Goal: Transaction & Acquisition: Purchase product/service

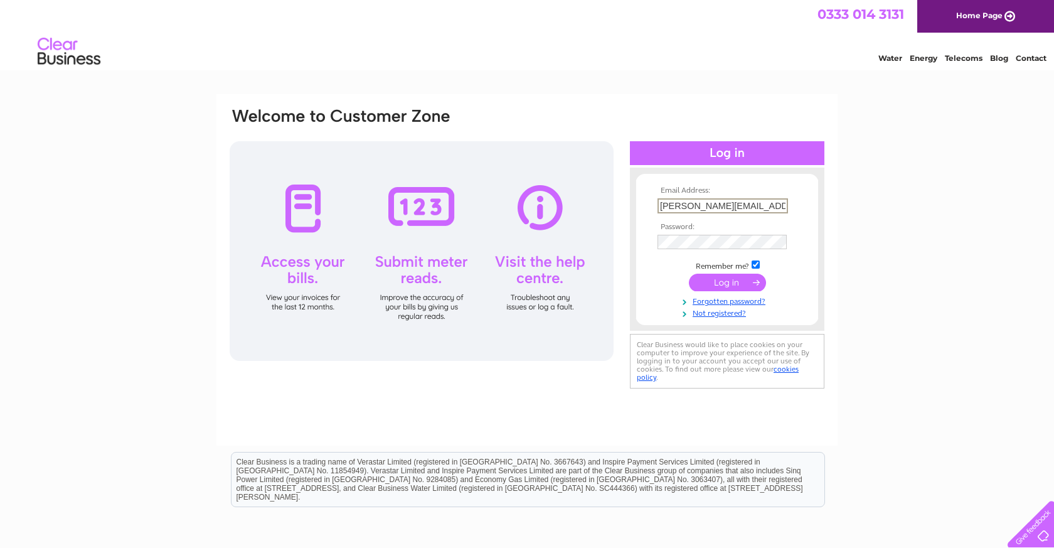
type input "tanya@plentydeli.com"
click at [730, 280] on input "submit" at bounding box center [727, 281] width 77 height 18
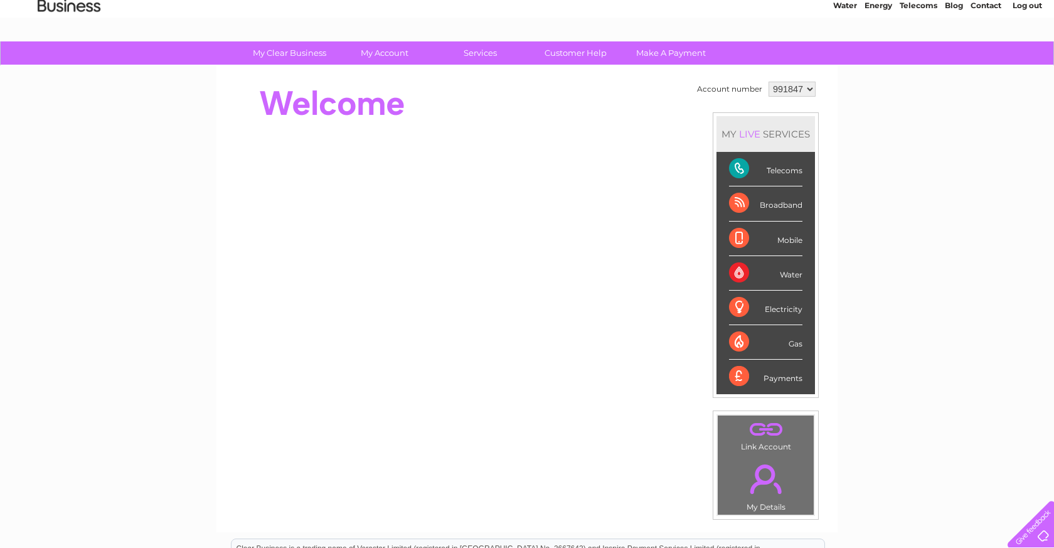
scroll to position [53, 0]
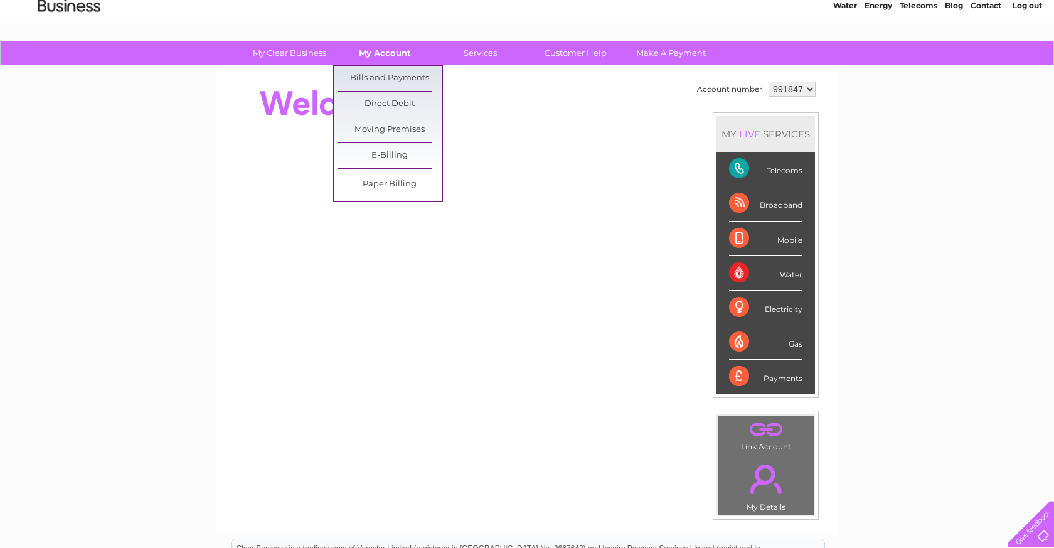
click at [383, 50] on link "My Account" at bounding box center [385, 52] width 104 height 23
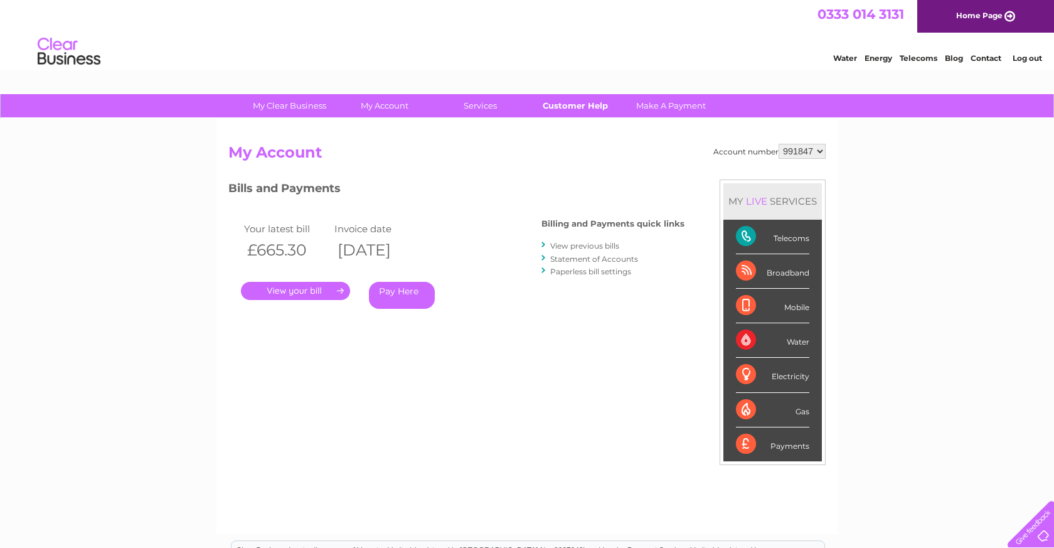
click at [585, 107] on link "Customer Help" at bounding box center [576, 105] width 104 height 23
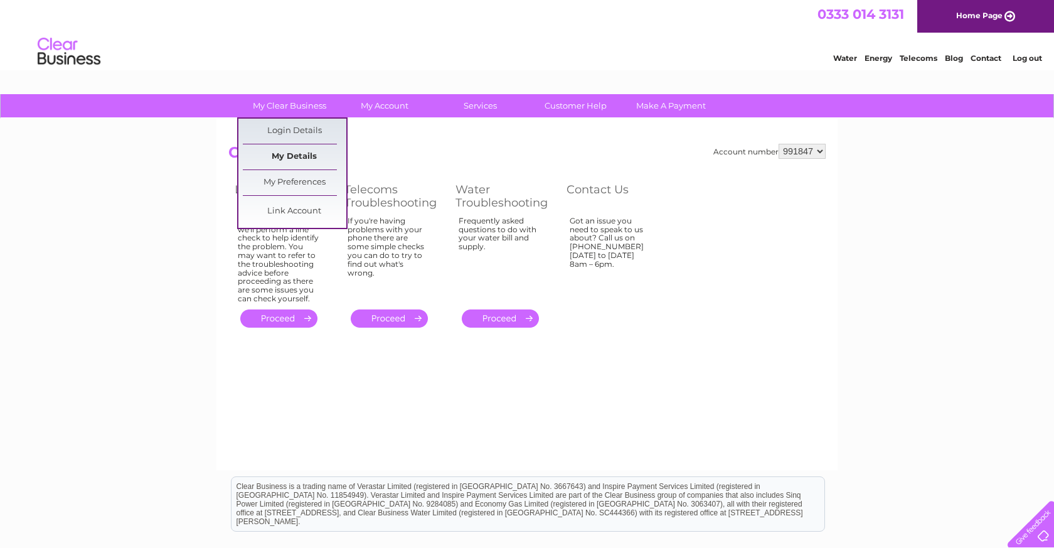
click at [289, 155] on link "My Details" at bounding box center [295, 156] width 104 height 25
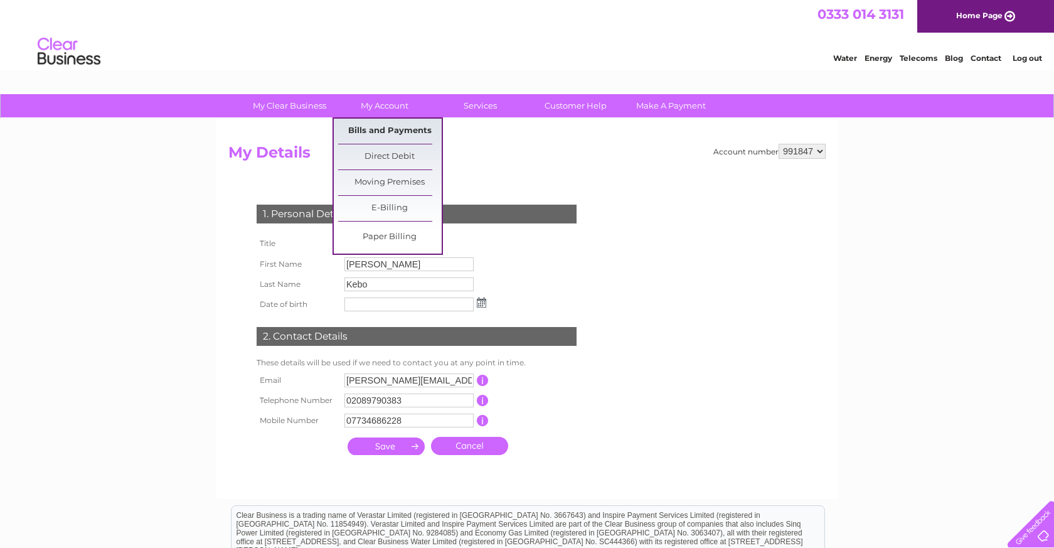
click at [387, 126] on link "Bills and Payments" at bounding box center [390, 131] width 104 height 25
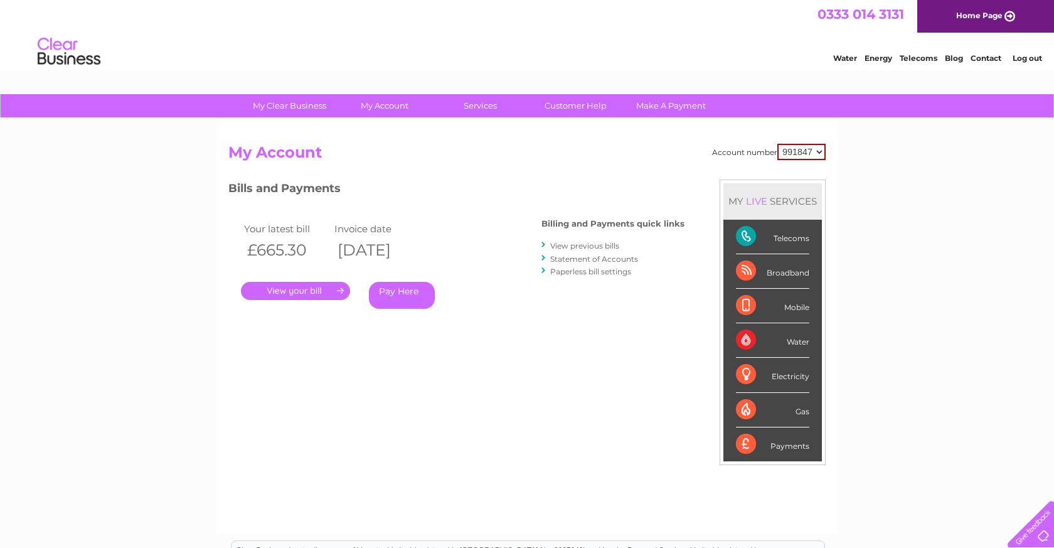
click at [283, 283] on link "." at bounding box center [295, 291] width 109 height 18
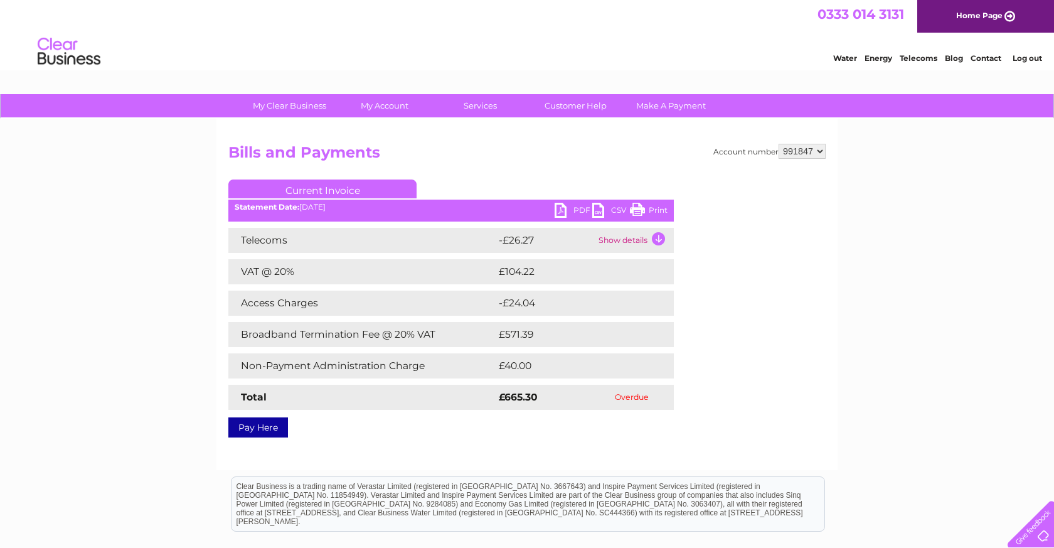
click at [575, 210] on link "PDF" at bounding box center [574, 212] width 38 height 18
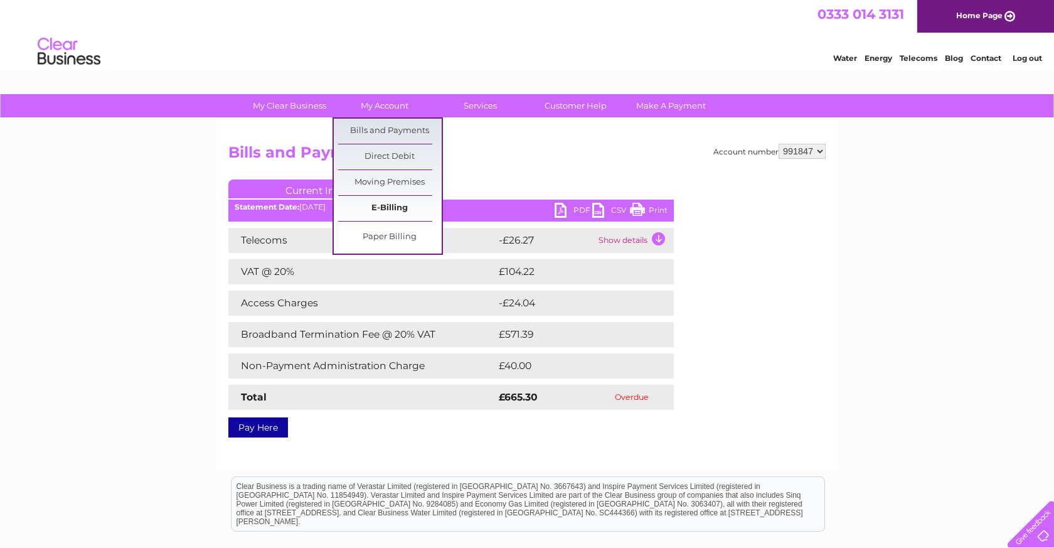
click at [380, 209] on link "E-Billing" at bounding box center [390, 208] width 104 height 25
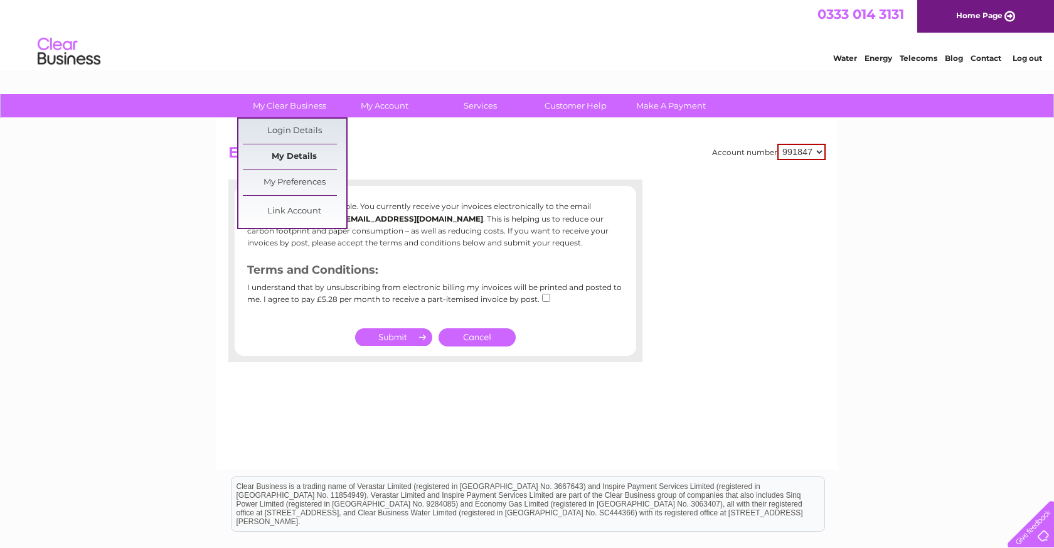
click at [283, 154] on link "My Details" at bounding box center [295, 156] width 104 height 25
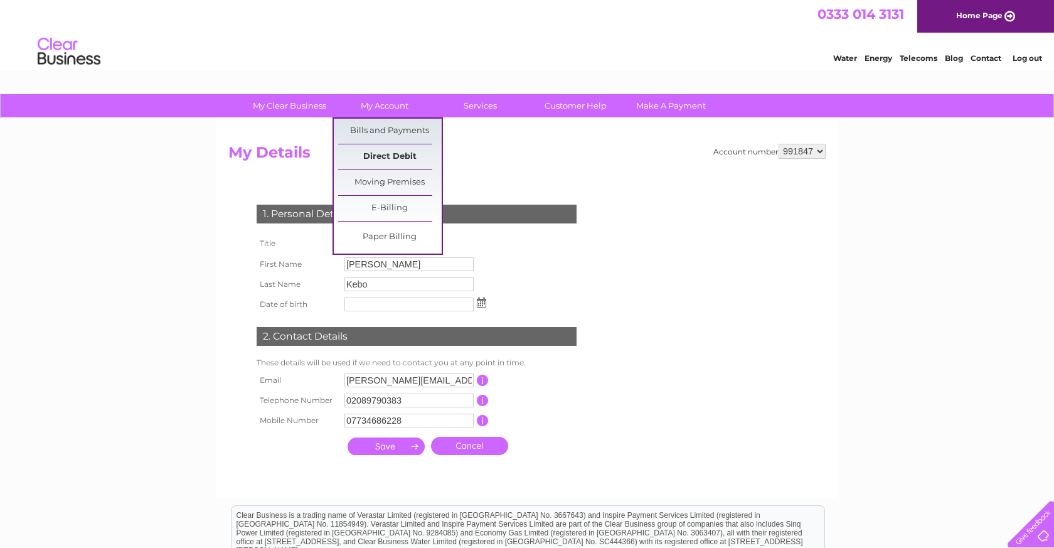
click at [386, 156] on link "Direct Debit" at bounding box center [390, 156] width 104 height 25
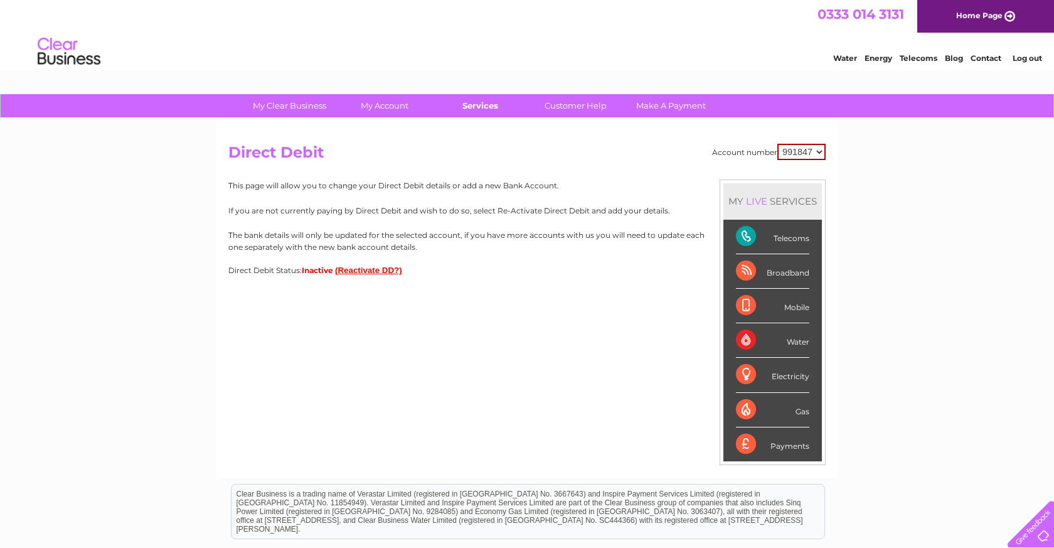
click at [479, 105] on link "Services" at bounding box center [481, 105] width 104 height 23
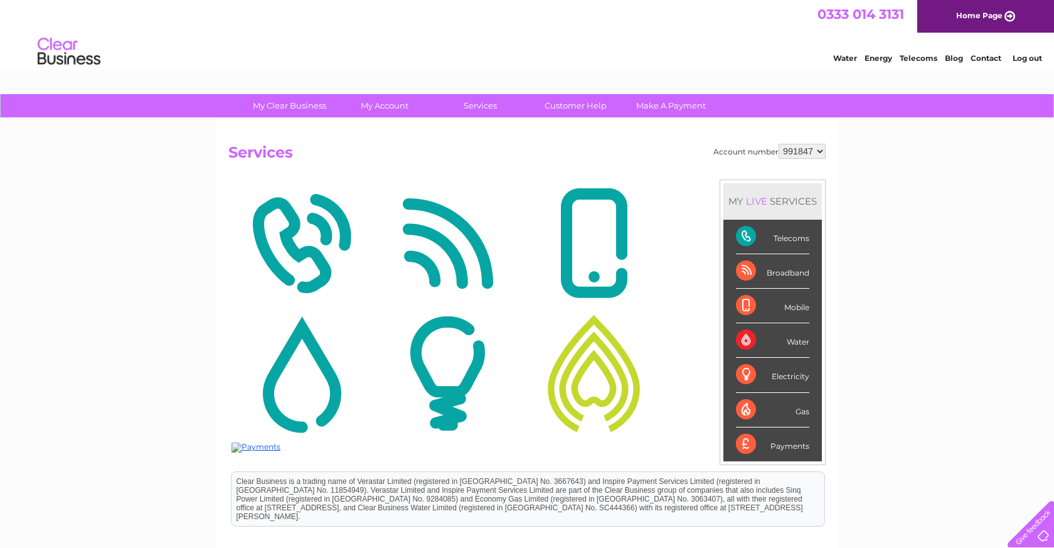
click at [264, 220] on img at bounding box center [302, 244] width 140 height 122
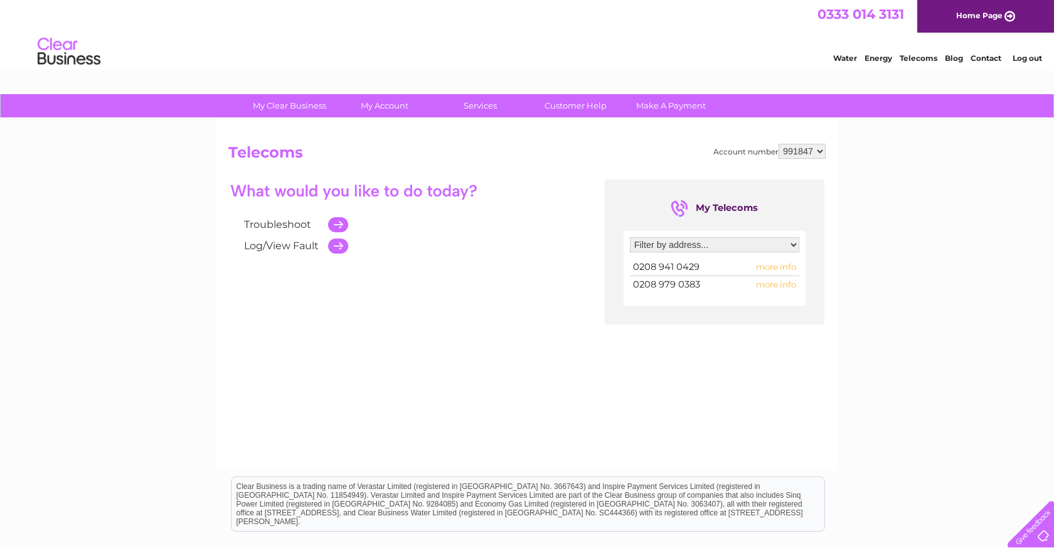
select select "2120919"
click at [783, 284] on span "more info" at bounding box center [776, 284] width 40 height 10
click at [777, 284] on span "more info" at bounding box center [776, 284] width 40 height 10
click at [777, 267] on span "more info" at bounding box center [776, 267] width 40 height 10
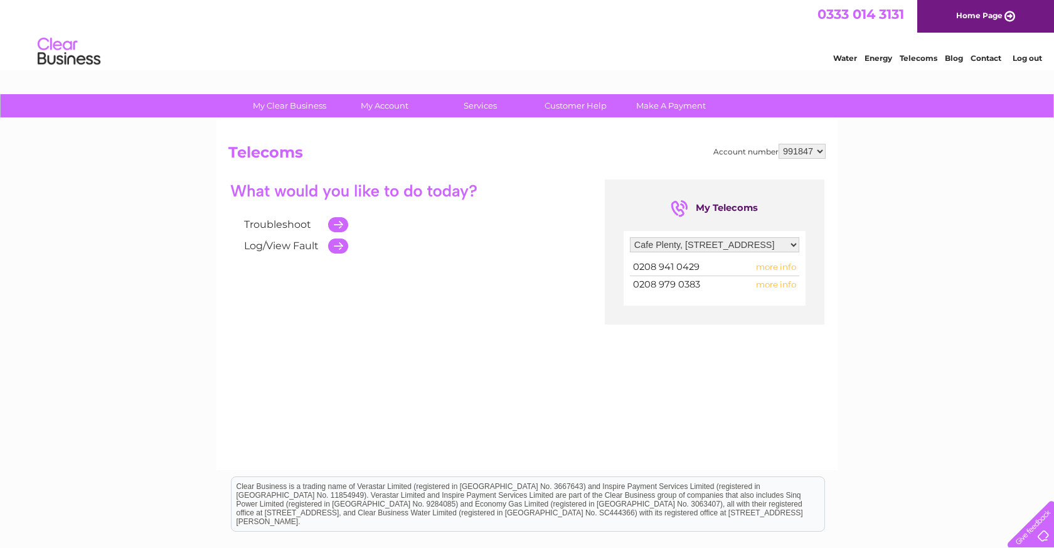
click at [767, 262] on span "more info" at bounding box center [776, 267] width 40 height 10
click at [770, 279] on span "more info" at bounding box center [776, 284] width 40 height 10
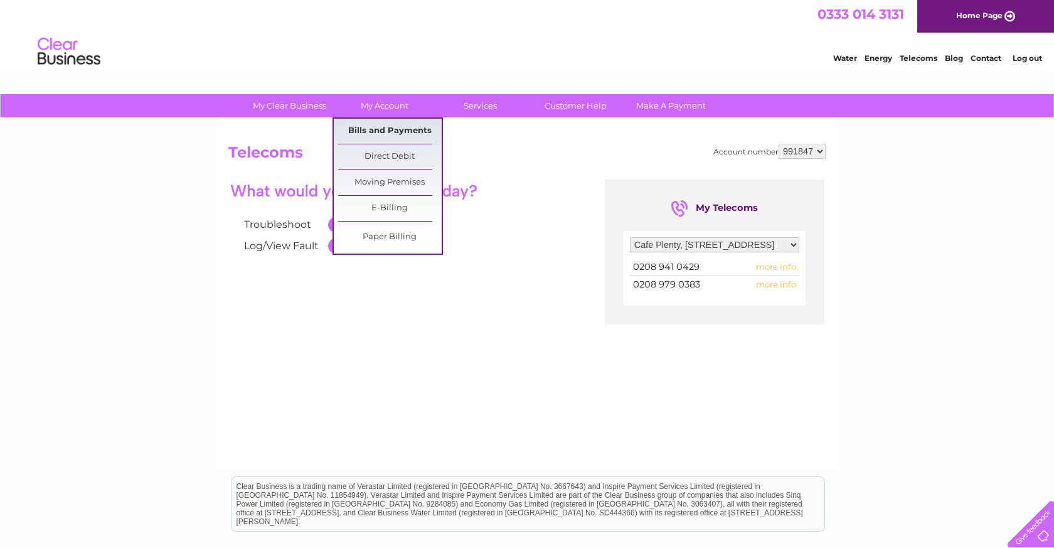
click at [384, 129] on link "Bills and Payments" at bounding box center [390, 131] width 104 height 25
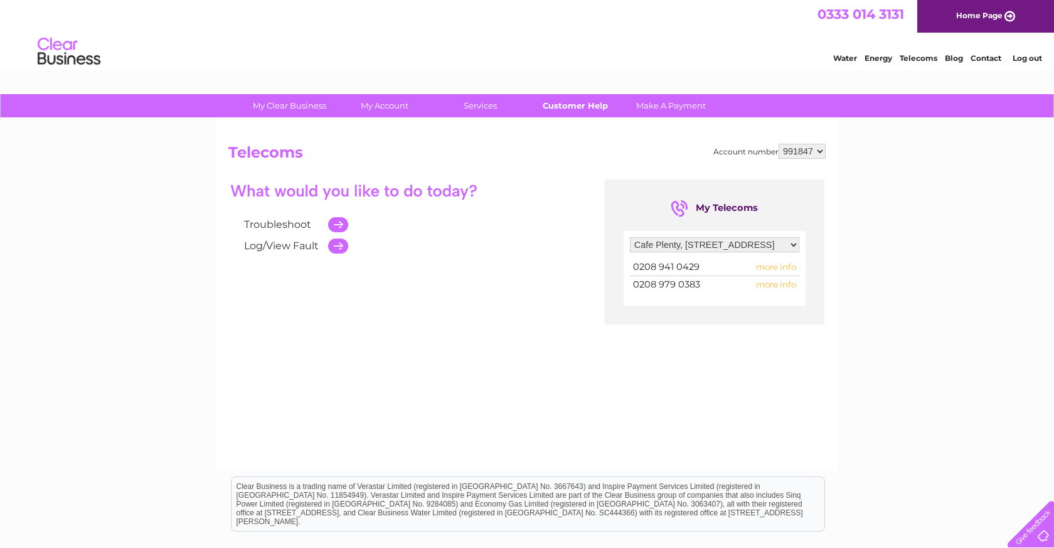
click at [585, 102] on link "Customer Help" at bounding box center [576, 105] width 104 height 23
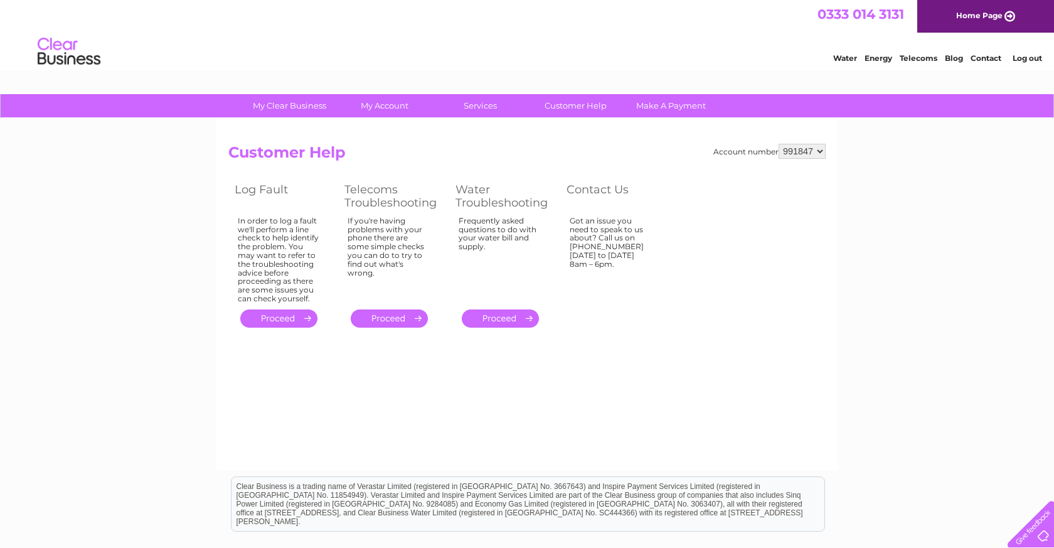
click at [491, 310] on link "." at bounding box center [500, 318] width 77 height 18
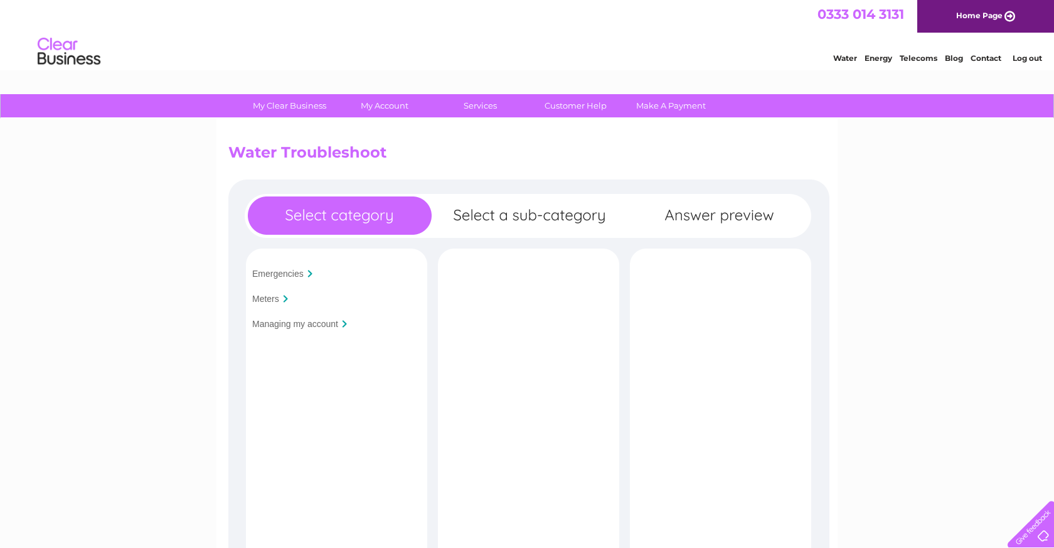
click at [329, 325] on input "Managing my account" at bounding box center [295, 324] width 86 height 10
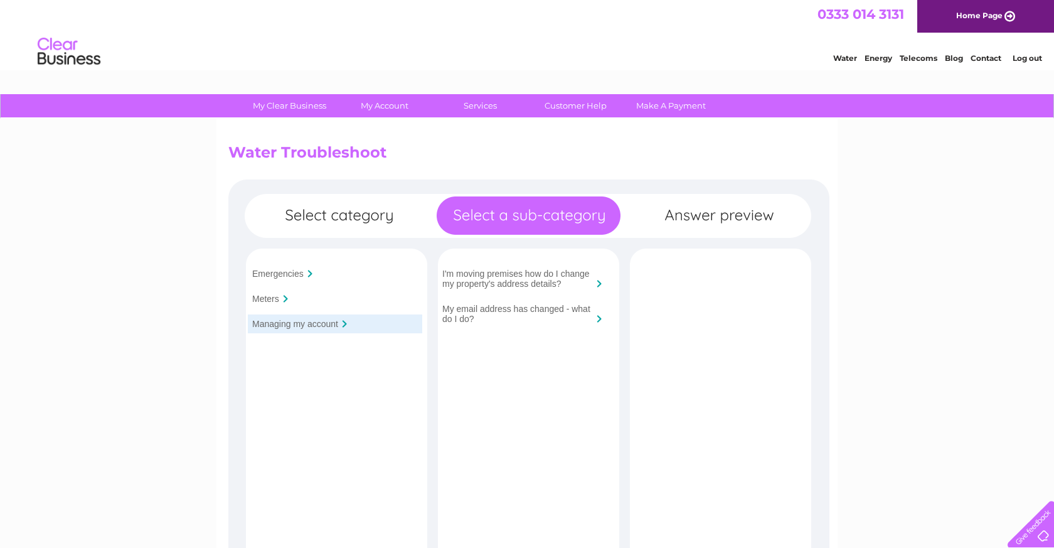
click at [275, 300] on input "Meters" at bounding box center [265, 299] width 27 height 10
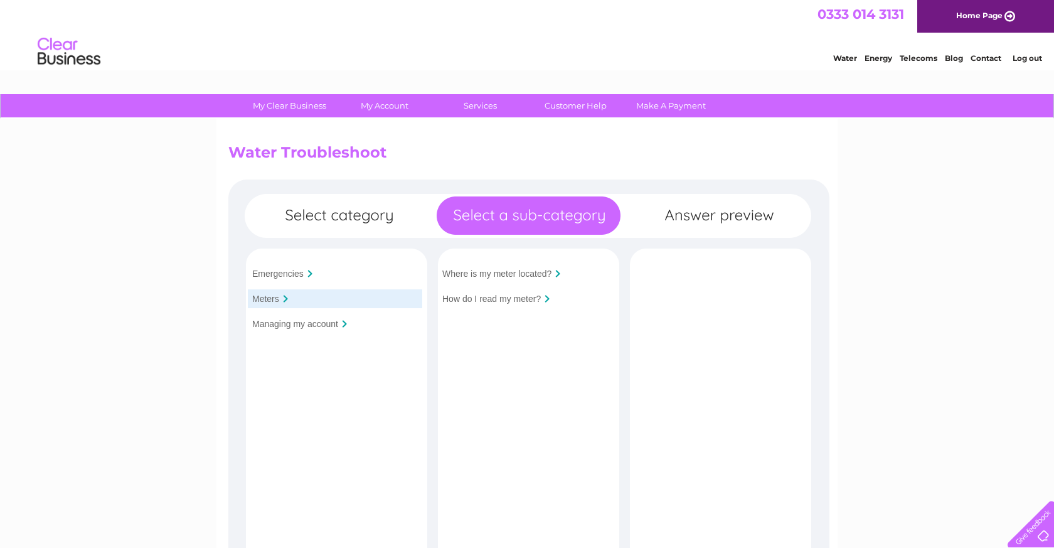
click at [321, 215] on div "Emergencies Meters Managing my account Is your premises flooded?" at bounding box center [528, 471] width 601 height 584
click at [576, 112] on link "Customer Help" at bounding box center [576, 105] width 104 height 23
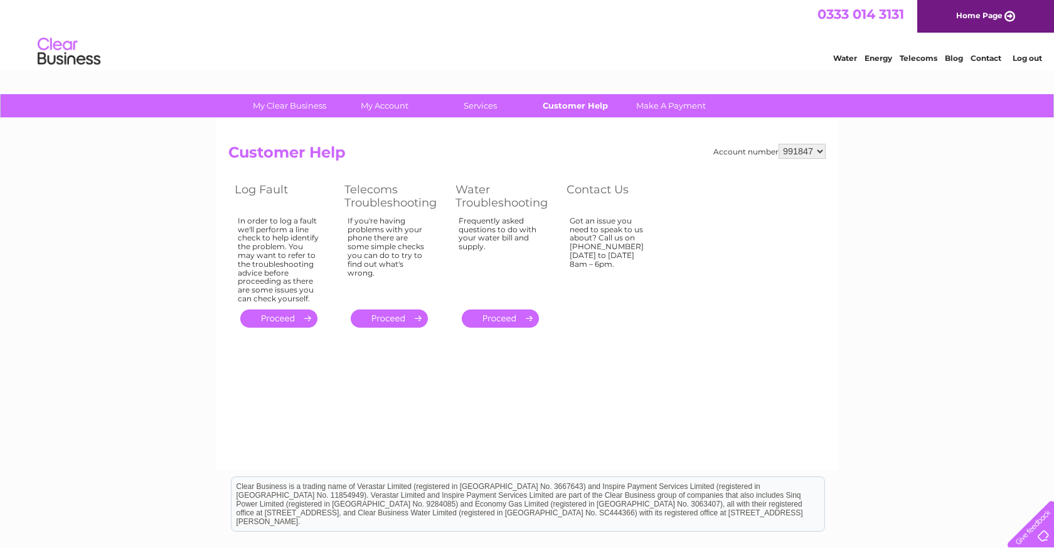
click at [567, 110] on link "Customer Help" at bounding box center [576, 105] width 104 height 23
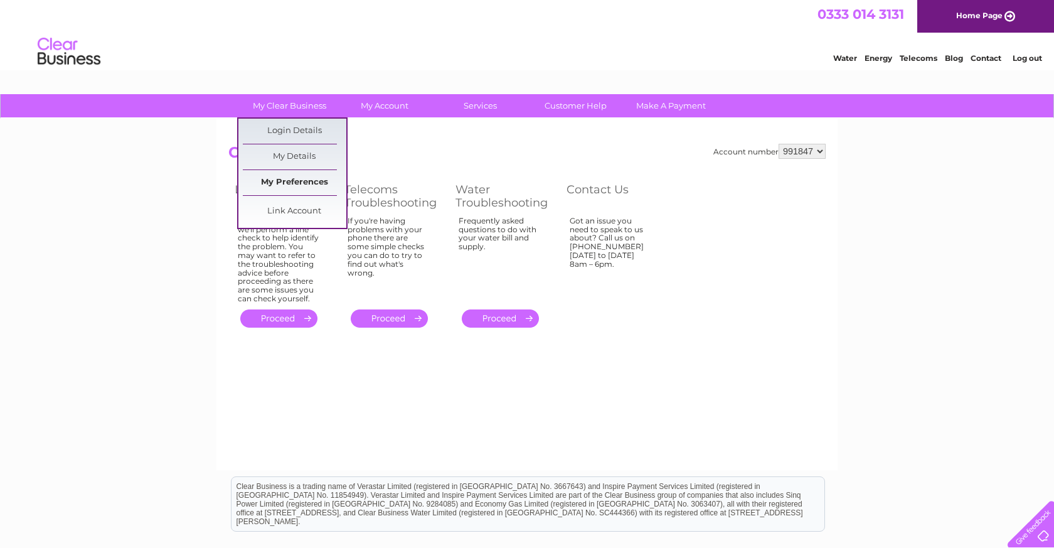
click at [276, 184] on link "My Preferences" at bounding box center [295, 182] width 104 height 25
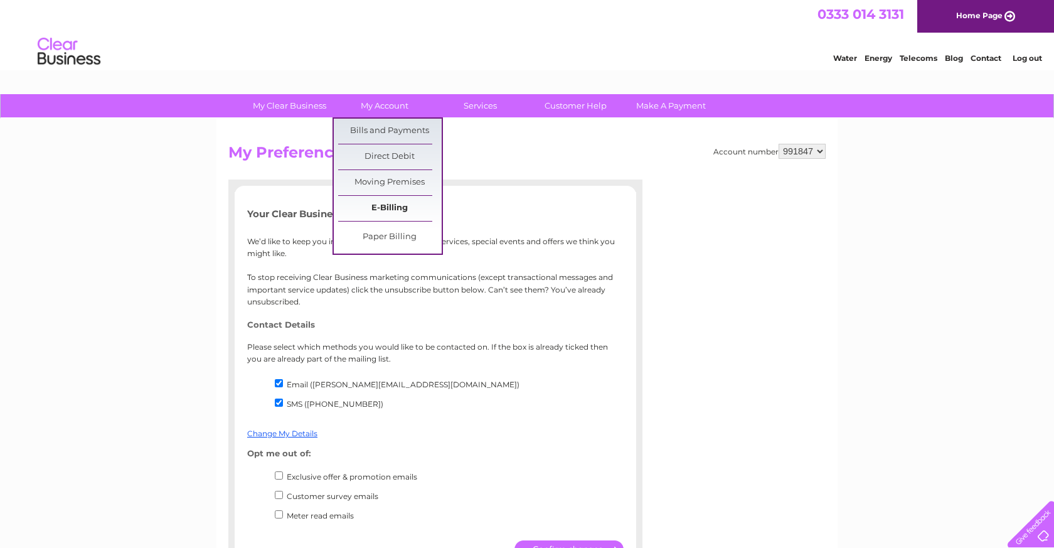
click at [386, 209] on link "E-Billing" at bounding box center [390, 208] width 104 height 25
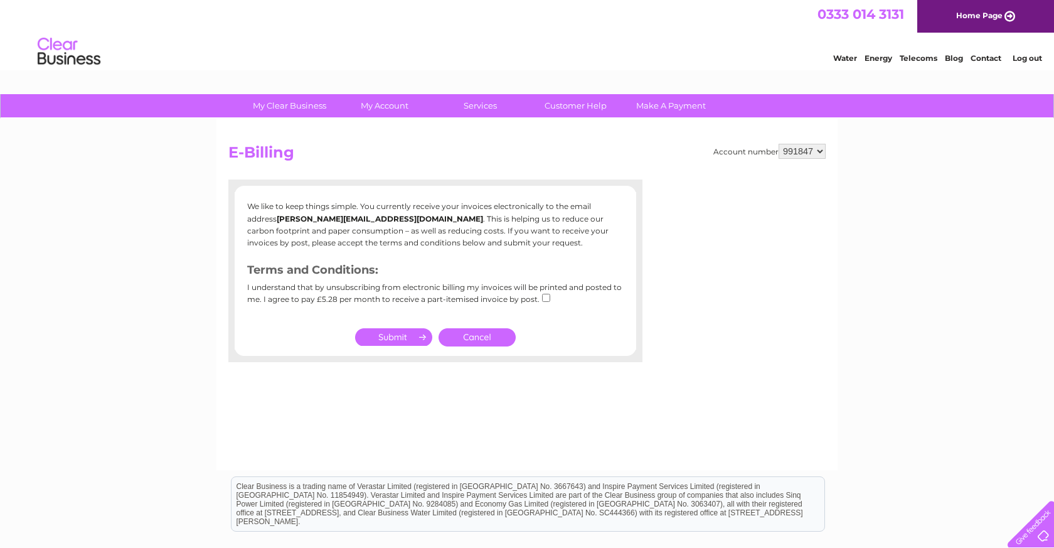
click at [844, 59] on link "Water" at bounding box center [845, 57] width 24 height 9
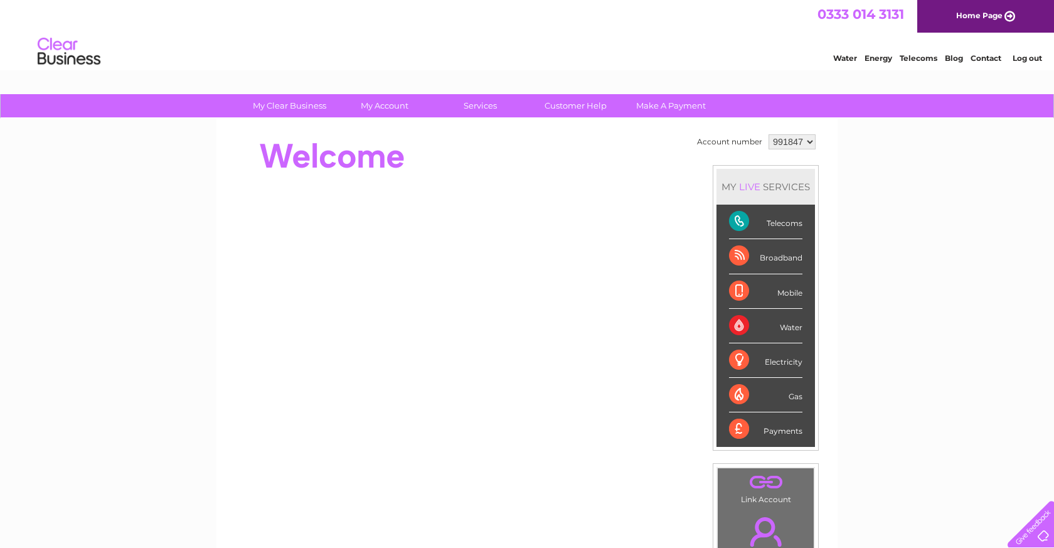
click at [795, 259] on div "Broadband" at bounding box center [765, 256] width 73 height 35
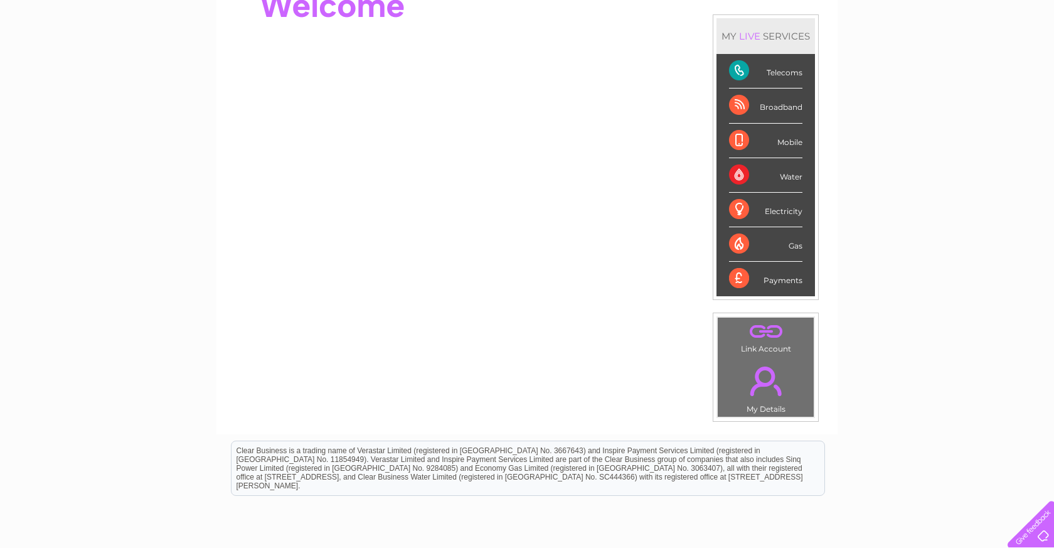
scroll to position [191, 0]
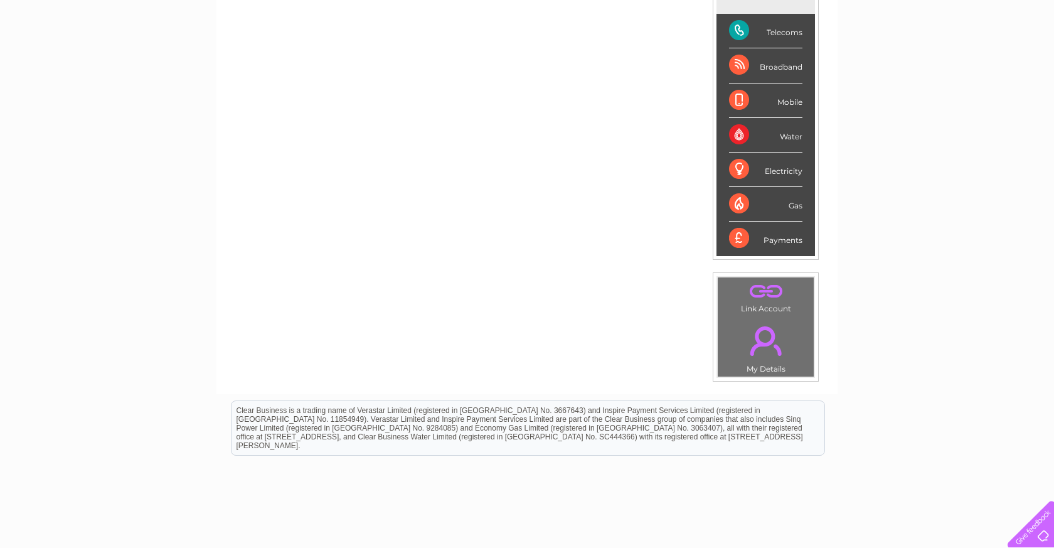
click at [777, 292] on link "." at bounding box center [766, 291] width 90 height 22
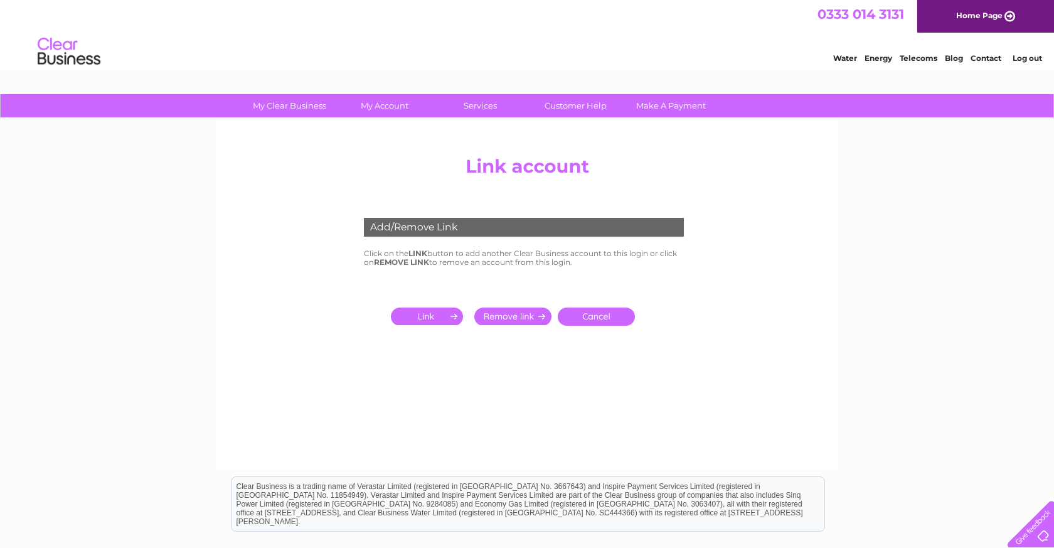
click at [437, 318] on input "submit" at bounding box center [429, 316] width 77 height 18
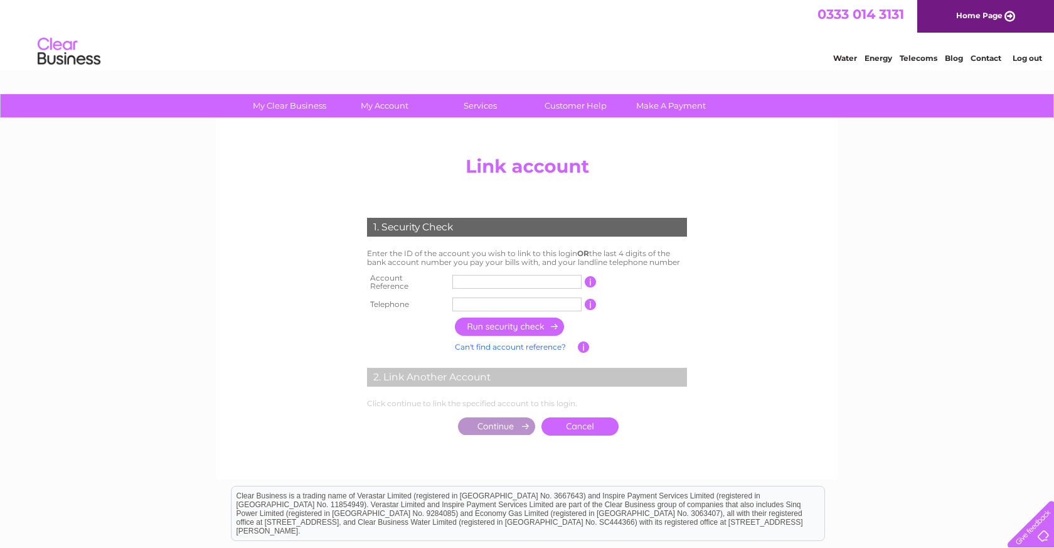
click at [479, 275] on input "text" at bounding box center [516, 282] width 129 height 14
type input "30320389"
click at [477, 297] on input "text" at bounding box center [516, 304] width 129 height 14
click at [478, 324] on input "button" at bounding box center [510, 327] width 110 height 18
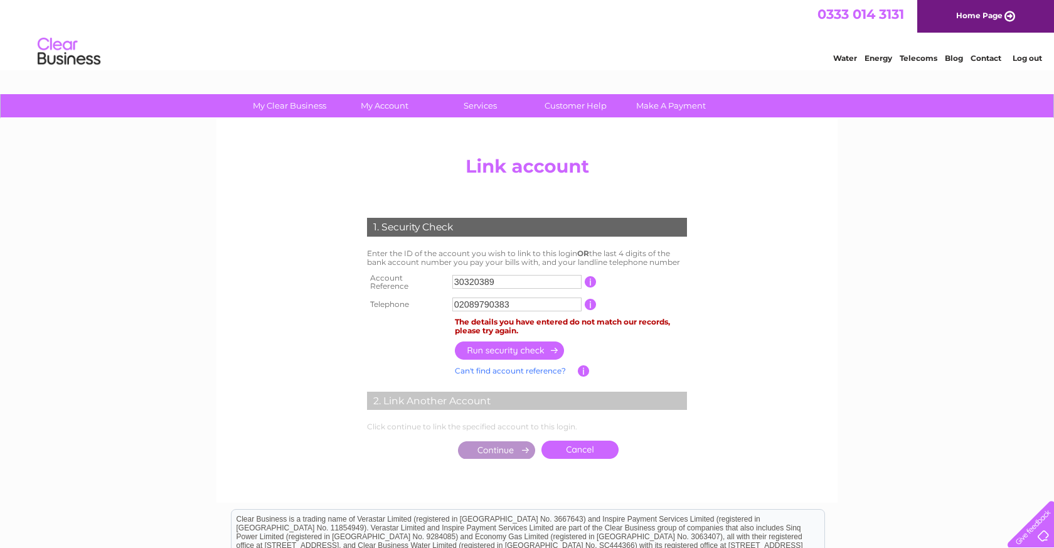
drag, startPoint x: 528, startPoint y: 298, endPoint x: 447, endPoint y: 295, distance: 81.6
click at [447, 295] on tr "Telephone 02089790383 1 of the landline telephone numbers you have given us" at bounding box center [527, 304] width 326 height 20
type input "07734686228"
click at [498, 350] on input "button" at bounding box center [510, 350] width 110 height 18
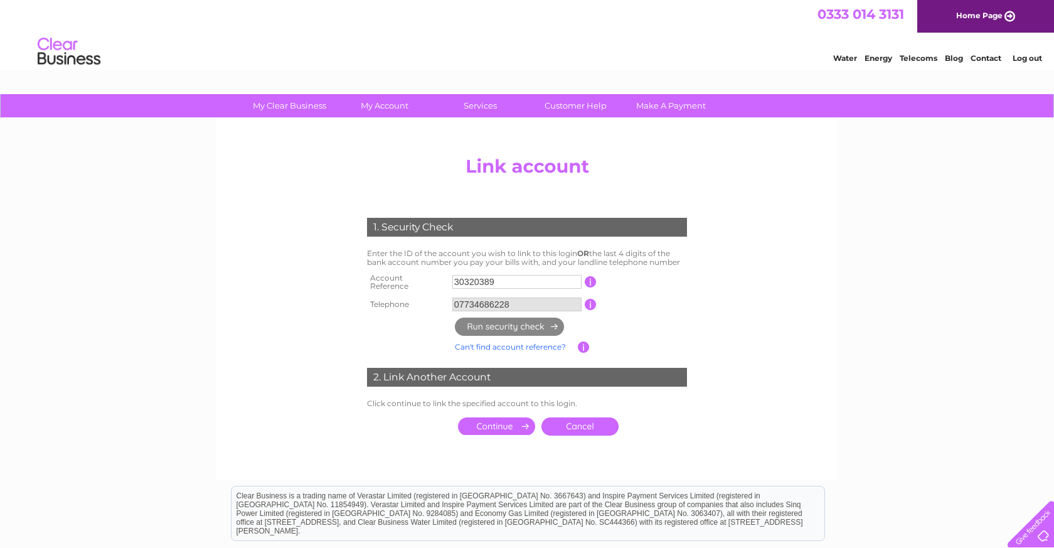
click at [492, 419] on input "submit" at bounding box center [496, 426] width 77 height 18
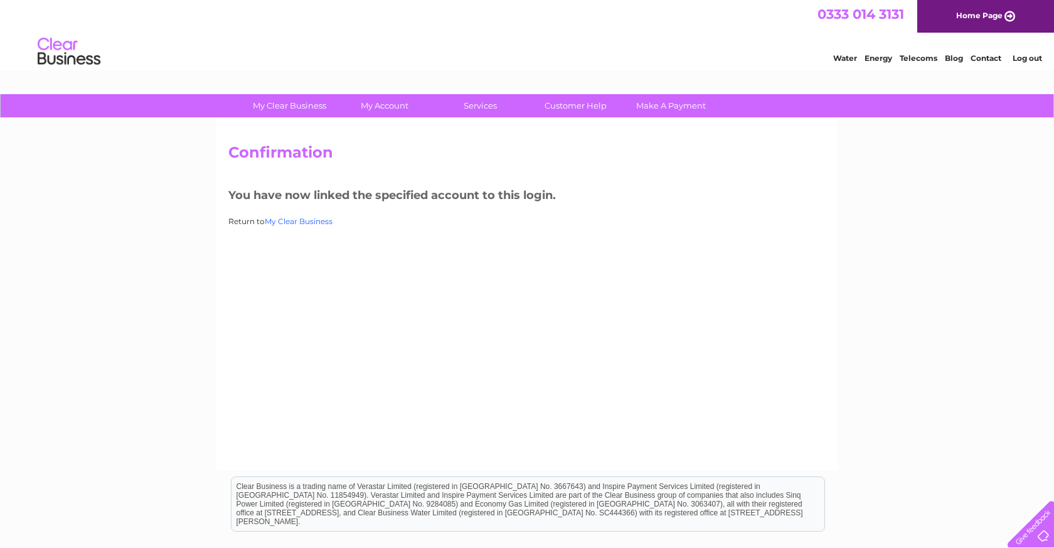
click at [317, 218] on link "My Clear Business" at bounding box center [299, 220] width 68 height 9
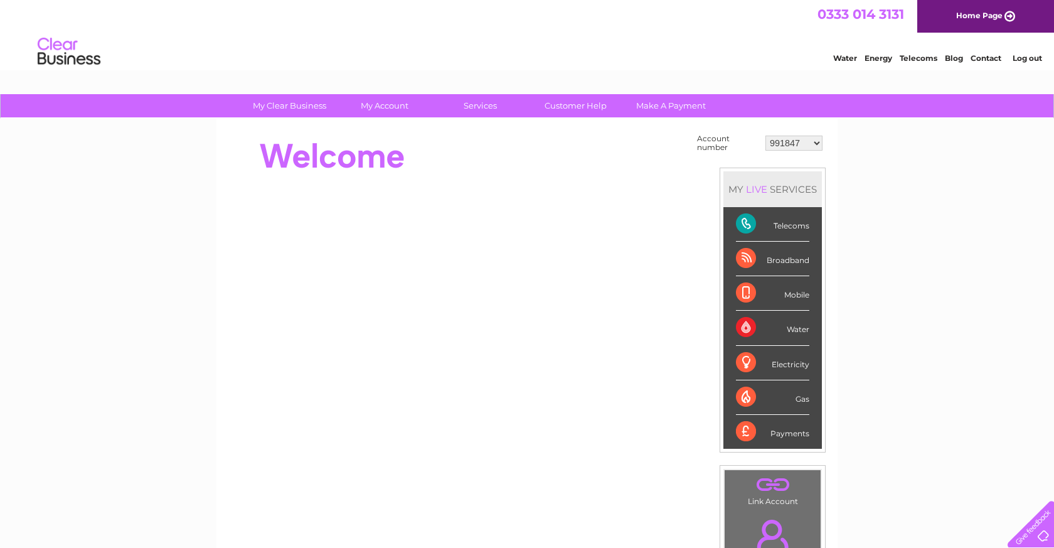
select select "30320389"
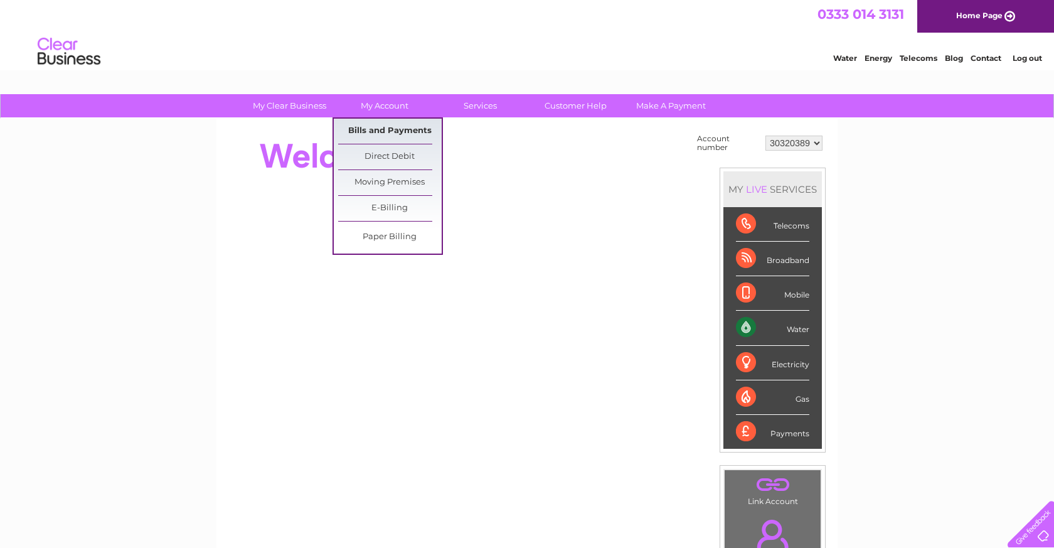
click at [383, 135] on link "Bills and Payments" at bounding box center [390, 131] width 104 height 25
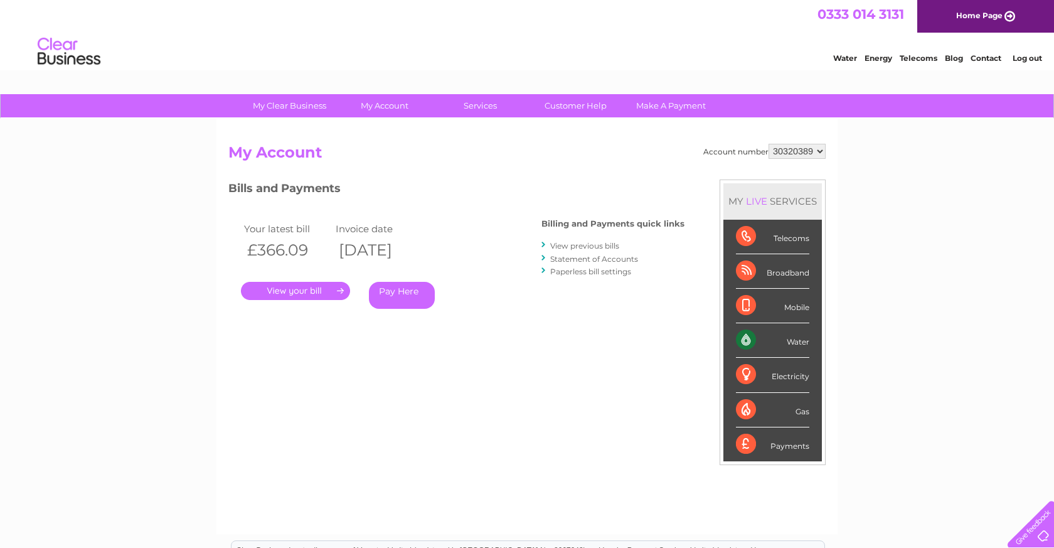
click at [306, 290] on link "." at bounding box center [295, 291] width 109 height 18
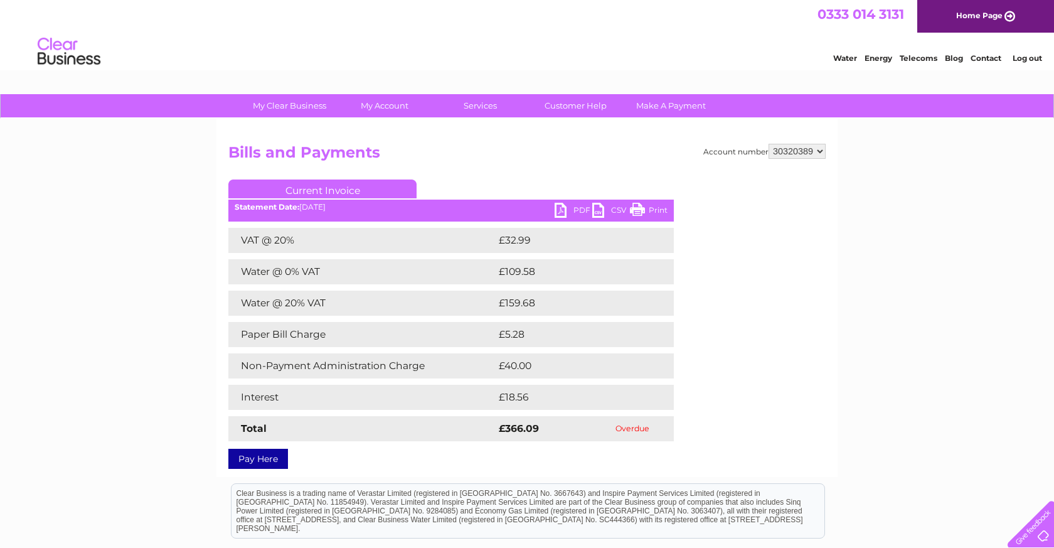
click at [572, 213] on link "PDF" at bounding box center [574, 212] width 38 height 18
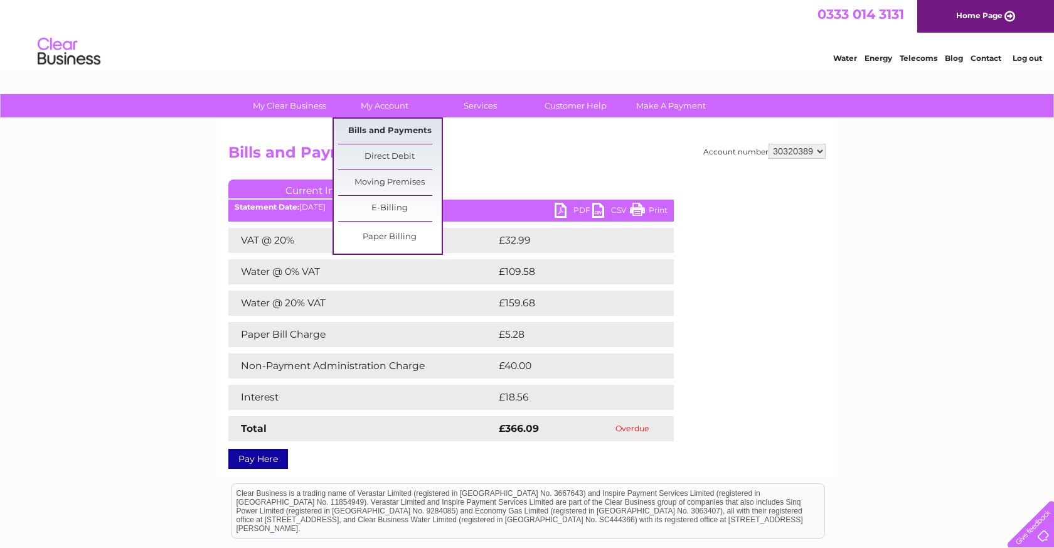
click at [374, 134] on link "Bills and Payments" at bounding box center [390, 131] width 104 height 25
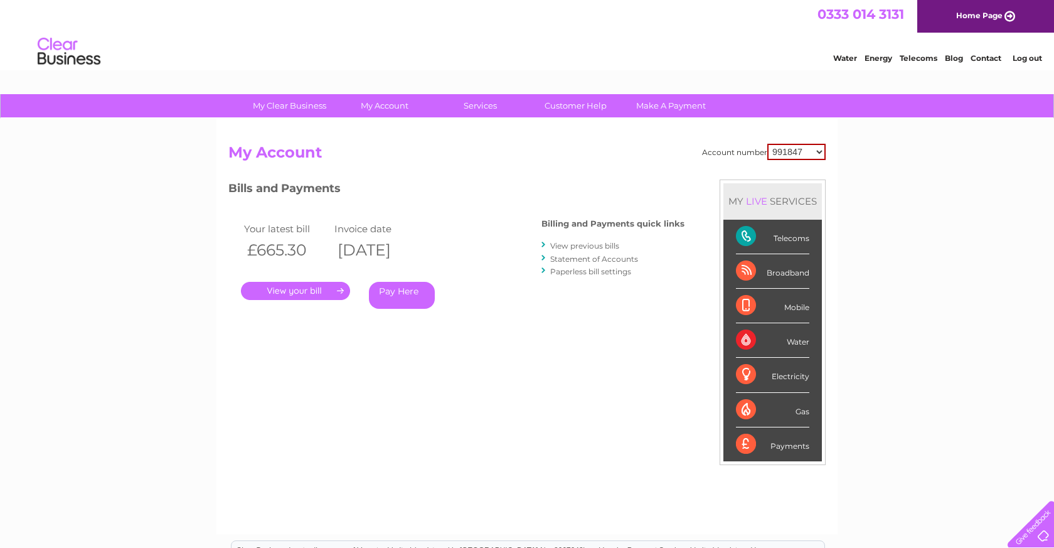
select select "30320389"
click at [747, 341] on div "Water" at bounding box center [772, 340] width 73 height 35
select select "991847"
select select "30320389"
click at [654, 106] on link "Make A Payment" at bounding box center [671, 105] width 104 height 23
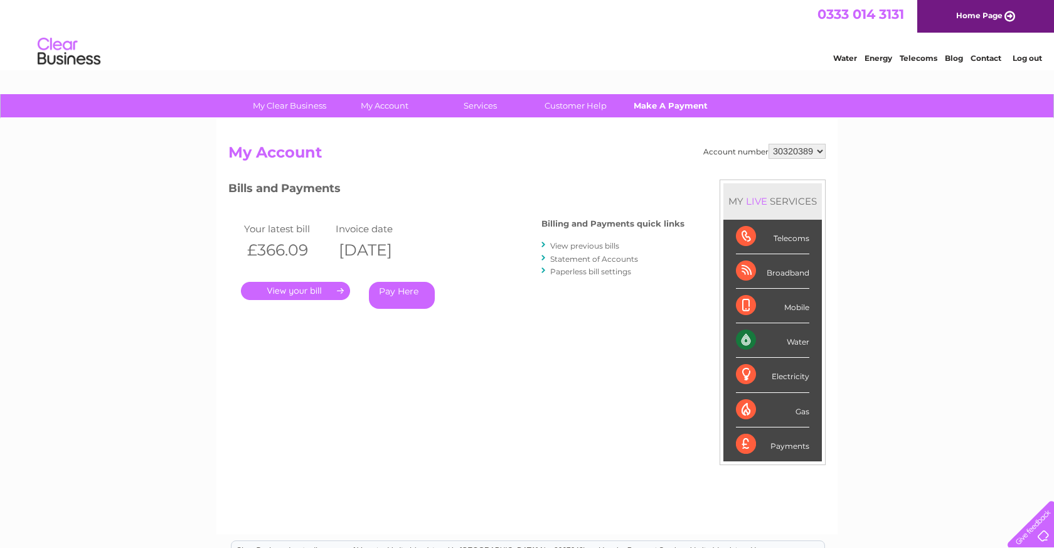
click at [681, 110] on link "Make A Payment" at bounding box center [671, 105] width 104 height 23
click at [676, 105] on link "Make A Payment" at bounding box center [671, 105] width 104 height 23
click at [309, 285] on link "." at bounding box center [295, 291] width 109 height 18
click at [408, 301] on link "Pay Here" at bounding box center [402, 295] width 66 height 27
click at [331, 272] on div ". Pay Here" at bounding box center [366, 272] width 251 height 19
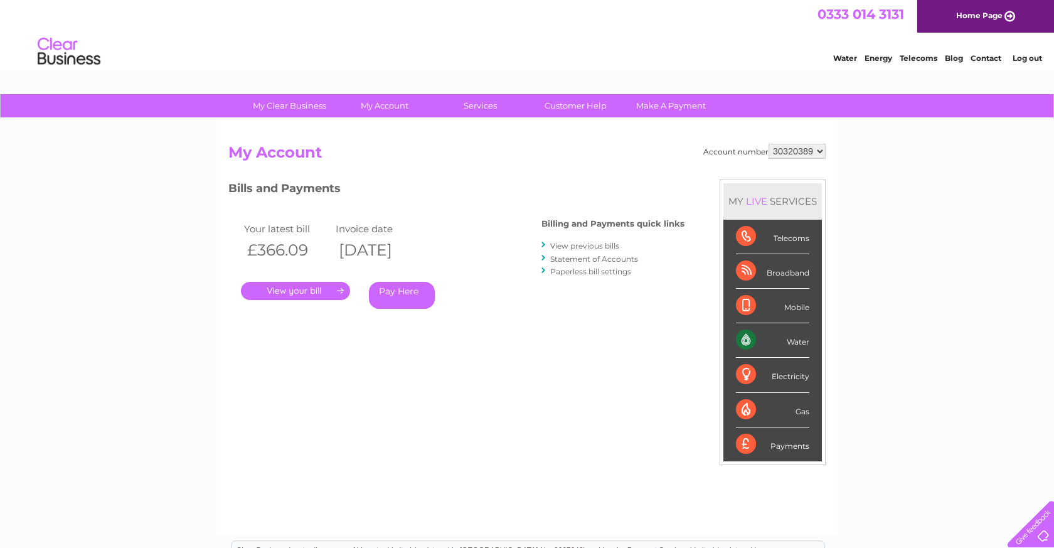
click at [287, 284] on link "." at bounding box center [295, 291] width 109 height 18
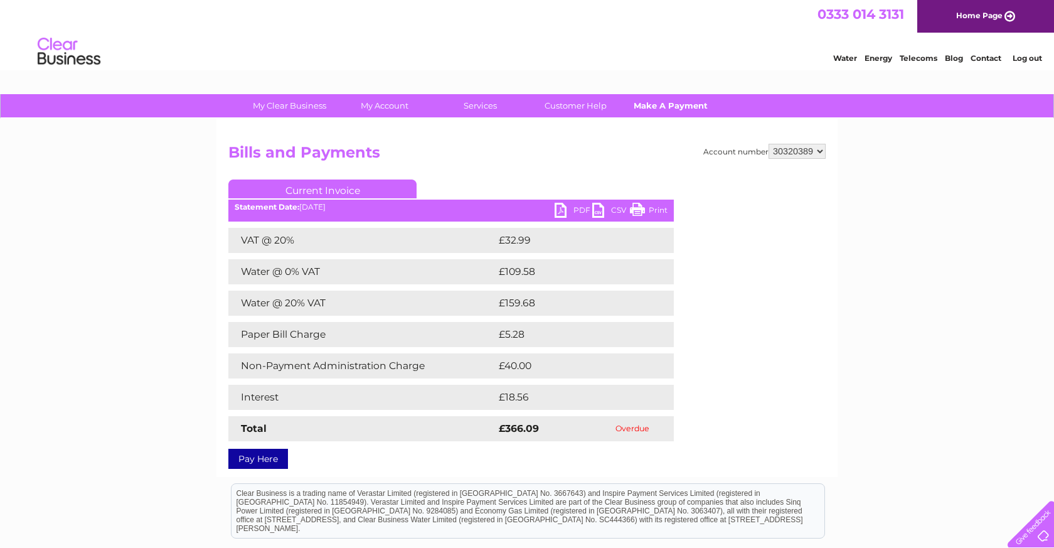
click at [674, 110] on link "Make A Payment" at bounding box center [671, 105] width 104 height 23
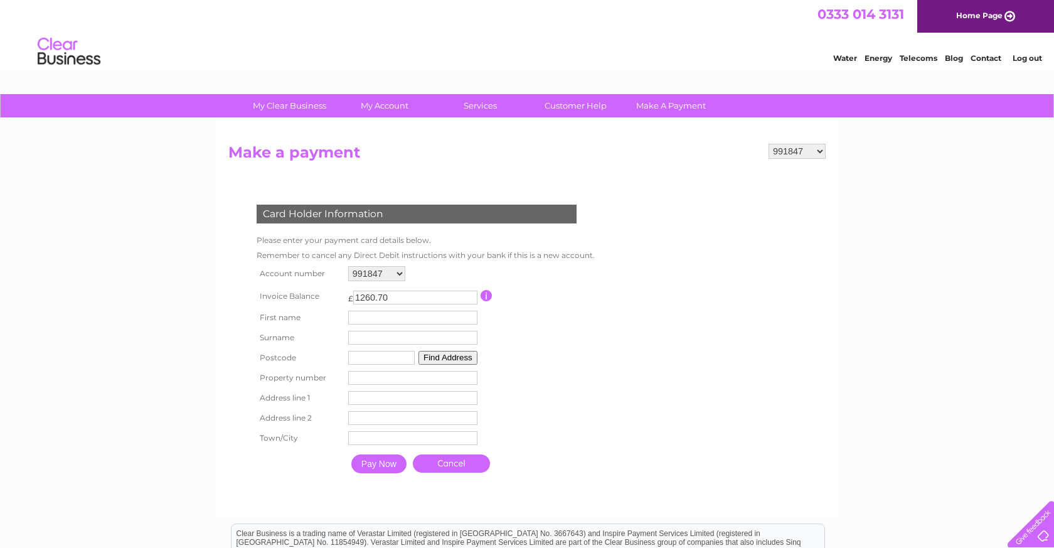
select select "30320389"
select select "991847"
select select "30320389"
select select "991847"
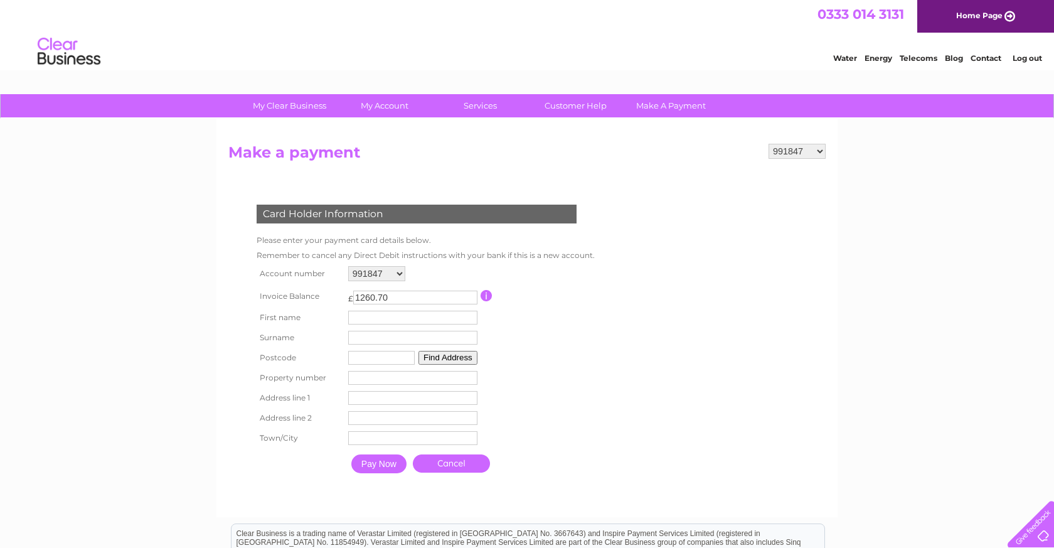
select select "30320389"
click at [378, 278] on td "991847 30320389" at bounding box center [413, 273] width 136 height 21
click at [380, 263] on td "991847 30320389" at bounding box center [413, 273] width 136 height 21
select select "991847"
